Goal: Transaction & Acquisition: Purchase product/service

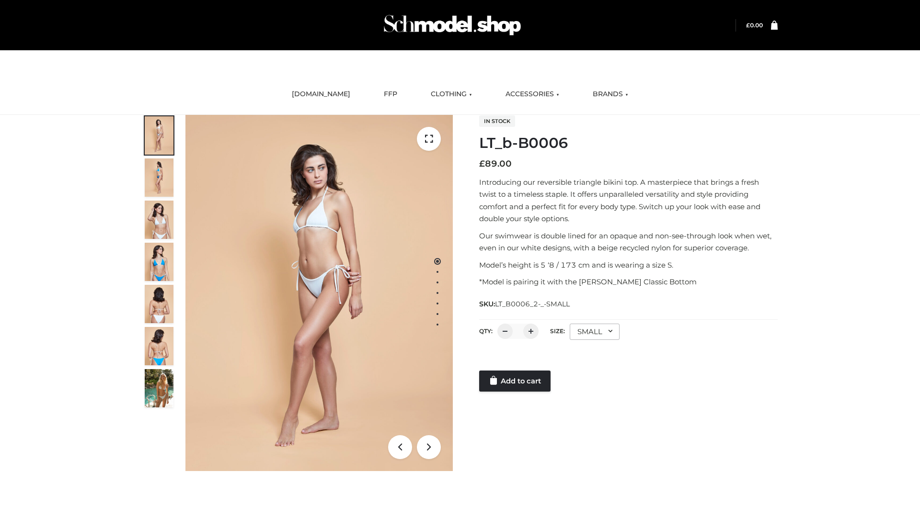
click at [515, 381] on link "Add to cart" at bounding box center [514, 381] width 71 height 21
